Goal: Task Accomplishment & Management: Understand process/instructions

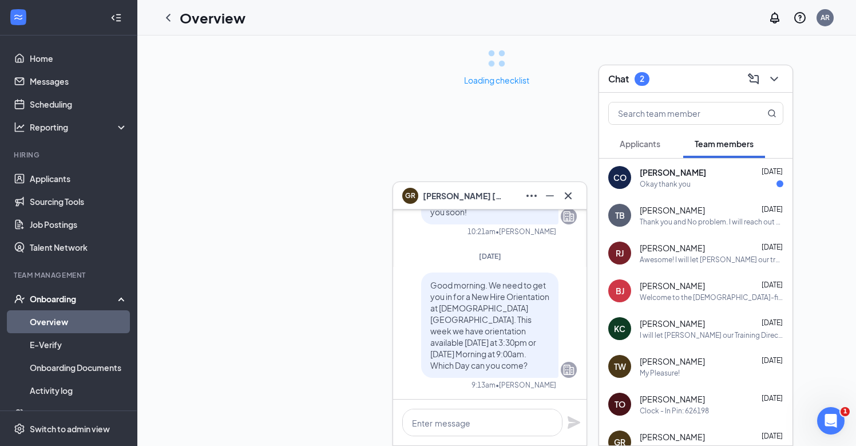
click at [712, 183] on div "Okay thank you" at bounding box center [712, 184] width 144 height 10
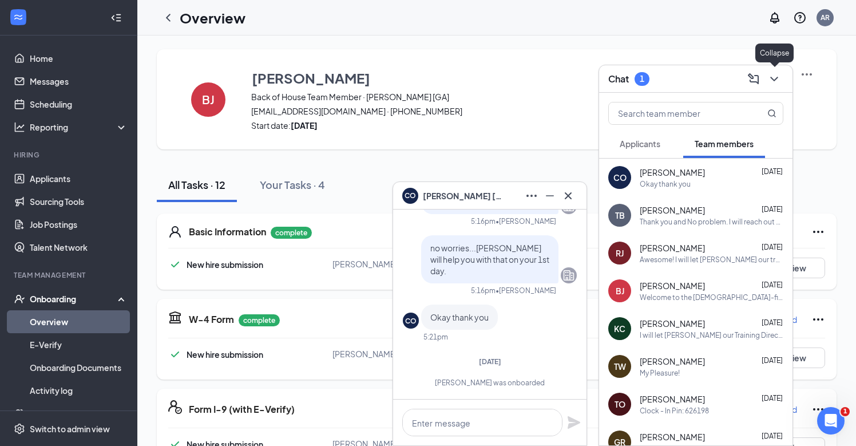
click at [774, 76] on icon "ChevronDown" at bounding box center [775, 79] width 14 height 14
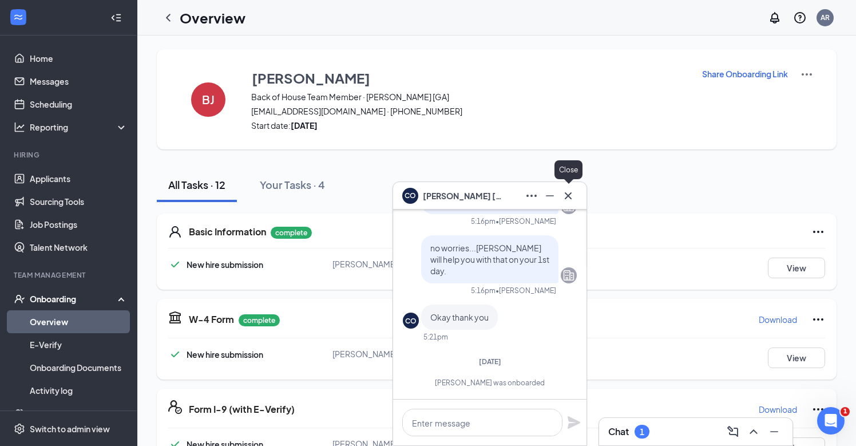
click at [565, 194] on icon "Cross" at bounding box center [568, 196] width 14 height 14
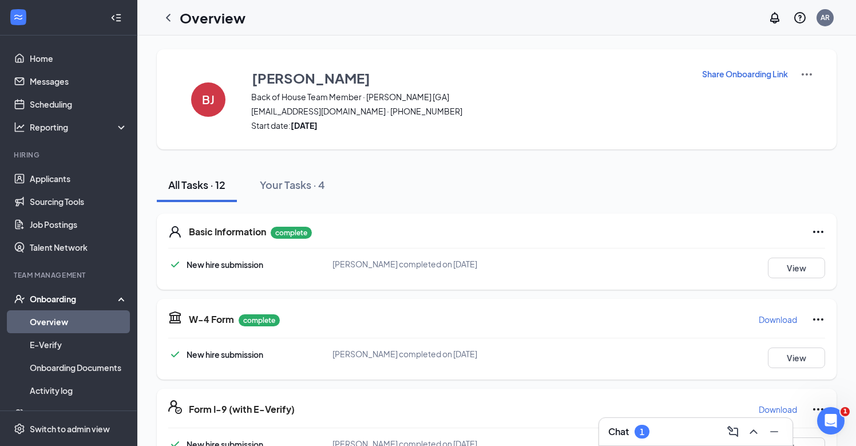
click at [64, 303] on div "Onboarding" at bounding box center [74, 298] width 88 height 11
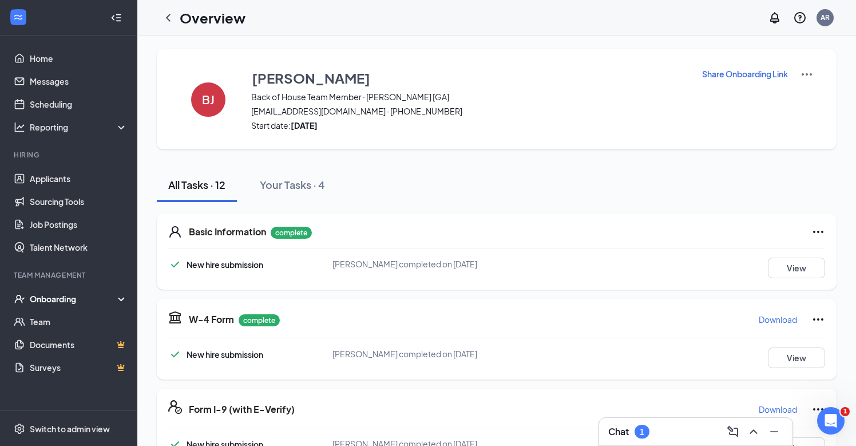
click at [74, 298] on div "Onboarding" at bounding box center [74, 298] width 88 height 11
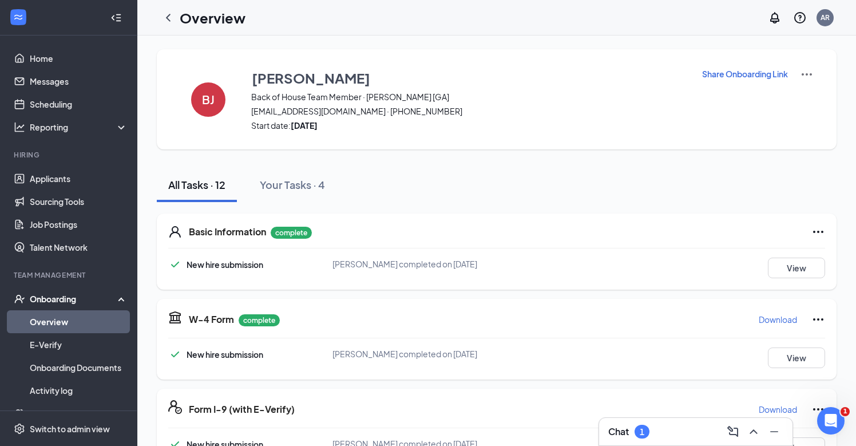
click at [60, 328] on link "Overview" at bounding box center [79, 321] width 98 height 23
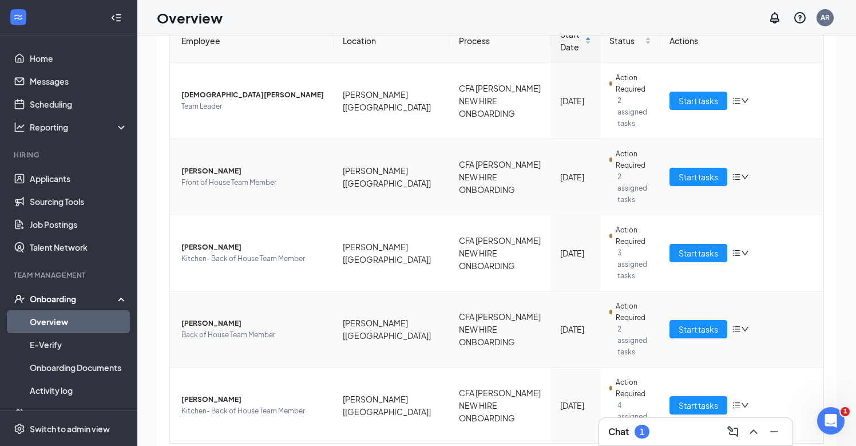
scroll to position [27, 0]
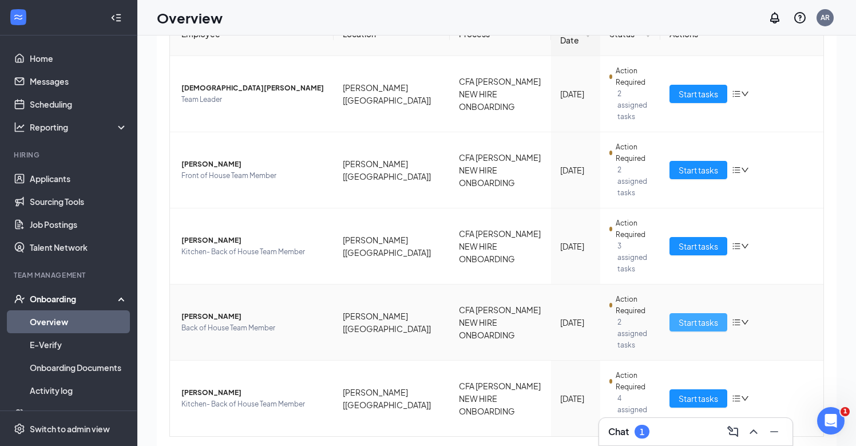
click at [709, 316] on span "Start tasks" at bounding box center [698, 322] width 39 height 13
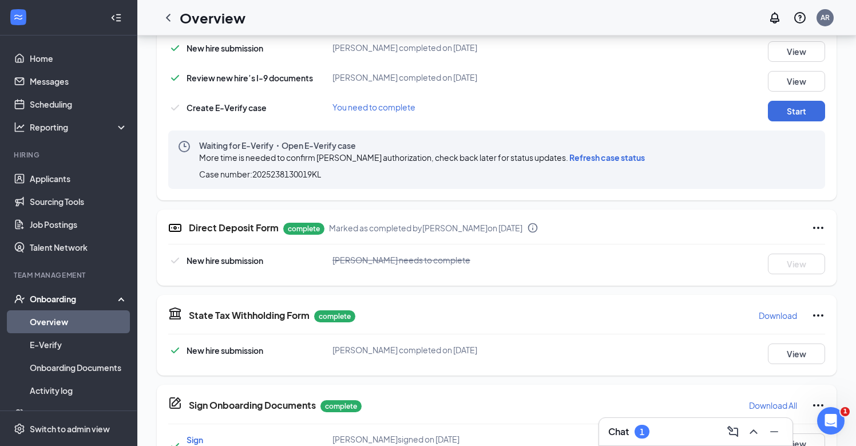
scroll to position [638, 0]
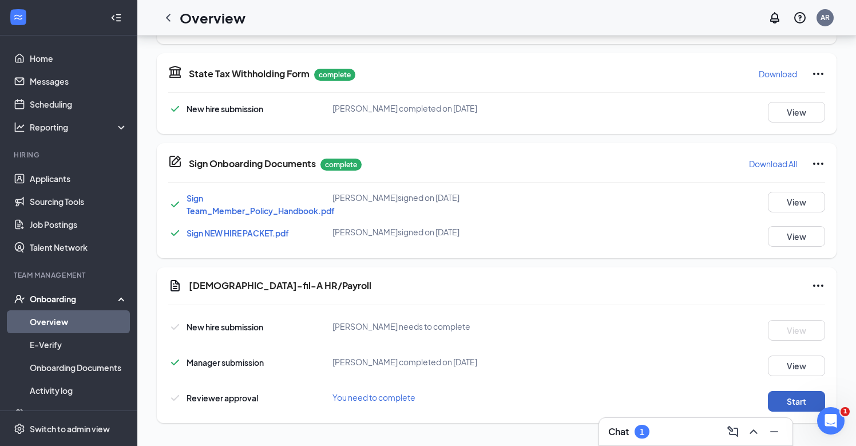
click at [790, 397] on button "Start" at bounding box center [796, 401] width 57 height 21
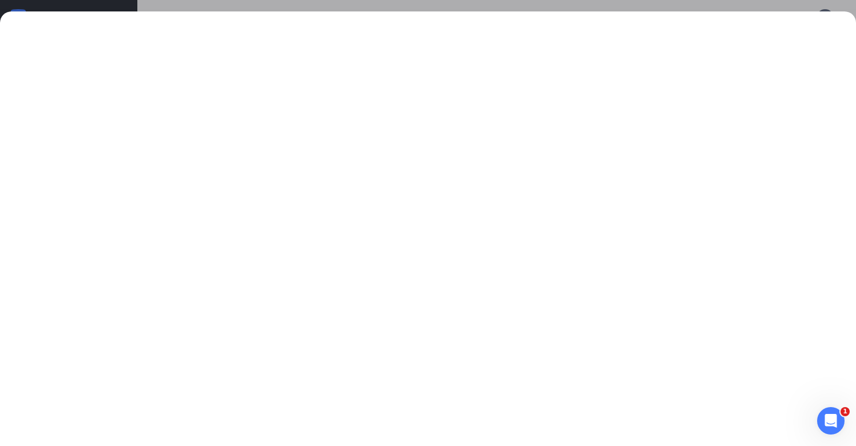
click at [643, 11] on div at bounding box center [428, 223] width 856 height 446
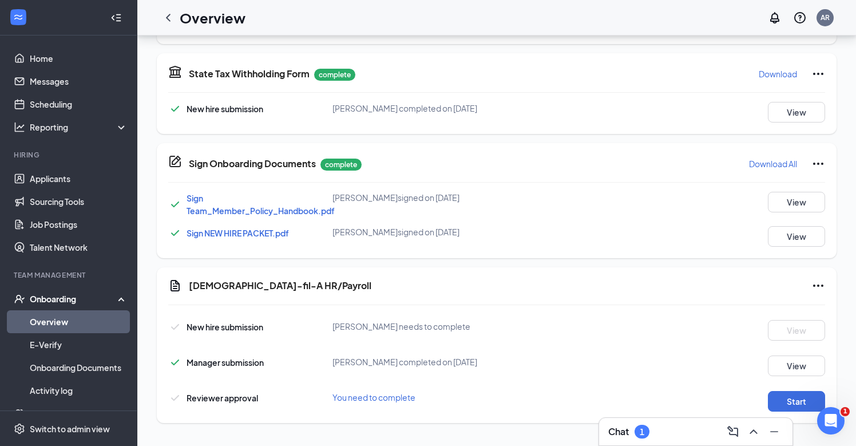
click at [413, 326] on span "[PERSON_NAME] needs to complete" at bounding box center [402, 326] width 138 height 10
click at [824, 280] on icon "Ellipses" at bounding box center [819, 286] width 14 height 14
click at [210, 332] on div "New hire submission" at bounding box center [225, 327] width 77 height 13
click at [210, 328] on span "New hire submission" at bounding box center [225, 327] width 77 height 10
click at [242, 268] on div "[DEMOGRAPHIC_DATA]-fil-A HR/Payroll New hire submission [PERSON_NAME] needs to …" at bounding box center [497, 345] width 680 height 156
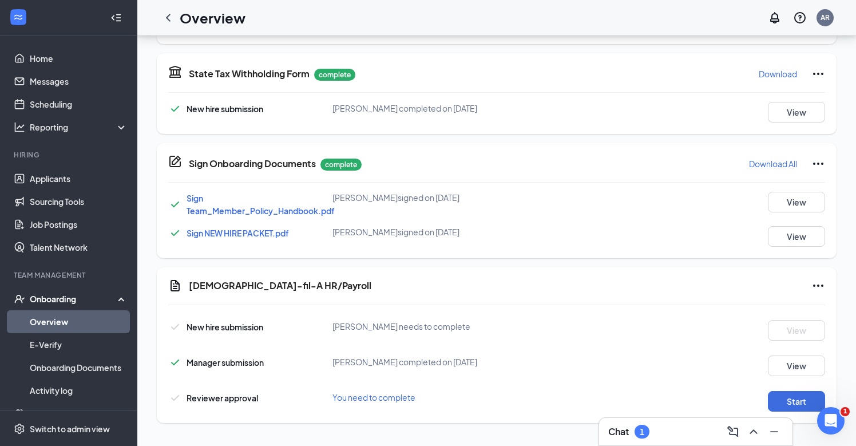
click at [235, 276] on div "[DEMOGRAPHIC_DATA]-fil-A HR/Payroll New hire submission [PERSON_NAME] needs to …" at bounding box center [497, 345] width 680 height 156
click at [233, 304] on div at bounding box center [496, 304] width 657 height 1
click at [781, 401] on button "Start" at bounding box center [796, 401] width 57 height 21
click at [54, 321] on link "Overview" at bounding box center [79, 321] width 98 height 23
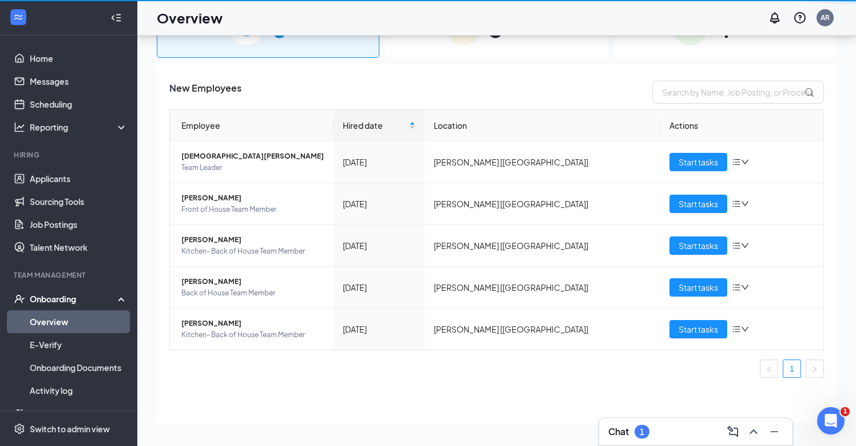
scroll to position [52, 0]
